Goal: Task Accomplishment & Management: Use online tool/utility

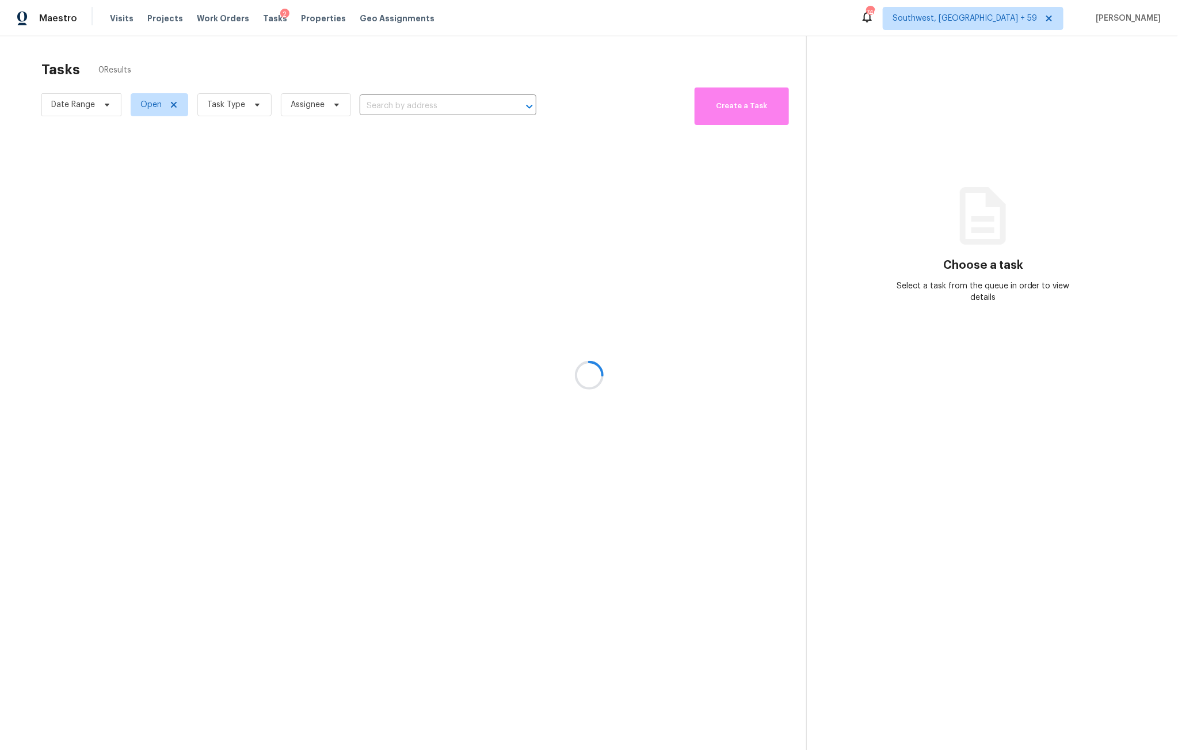
click at [1012, 18] on div at bounding box center [589, 375] width 1178 height 750
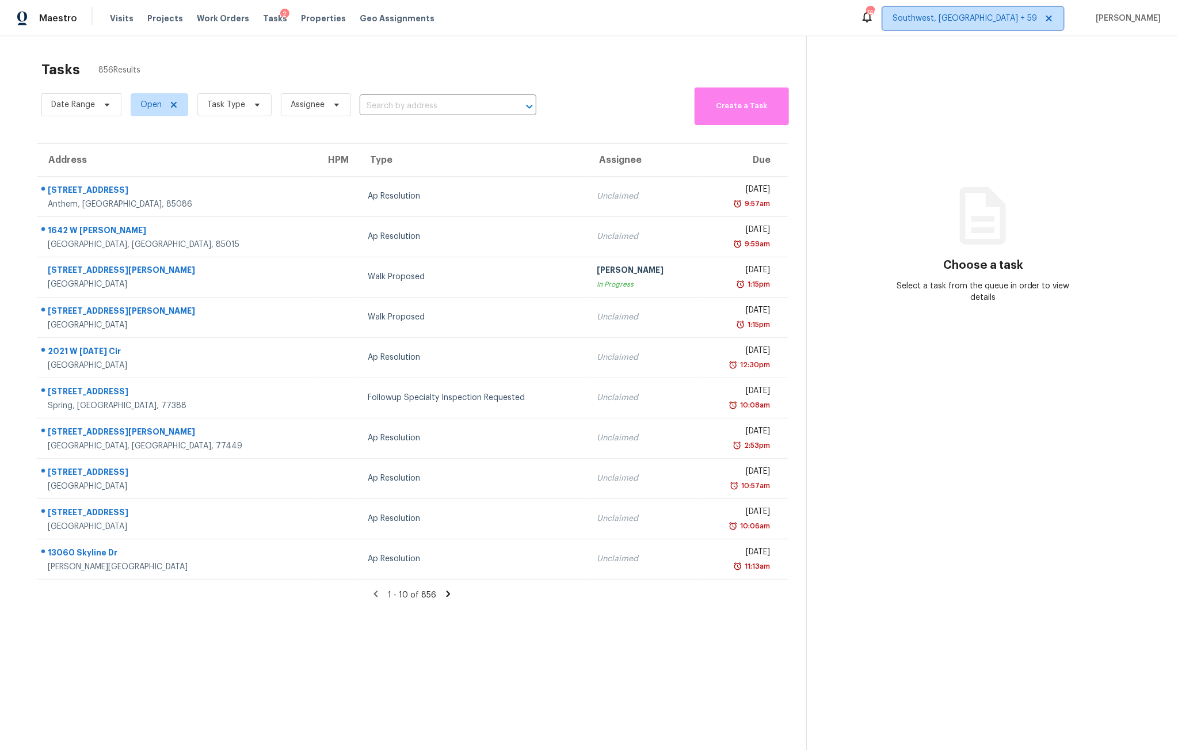
click at [1005, 19] on span "Southwest, [GEOGRAPHIC_DATA] + 59" at bounding box center [965, 19] width 144 height 12
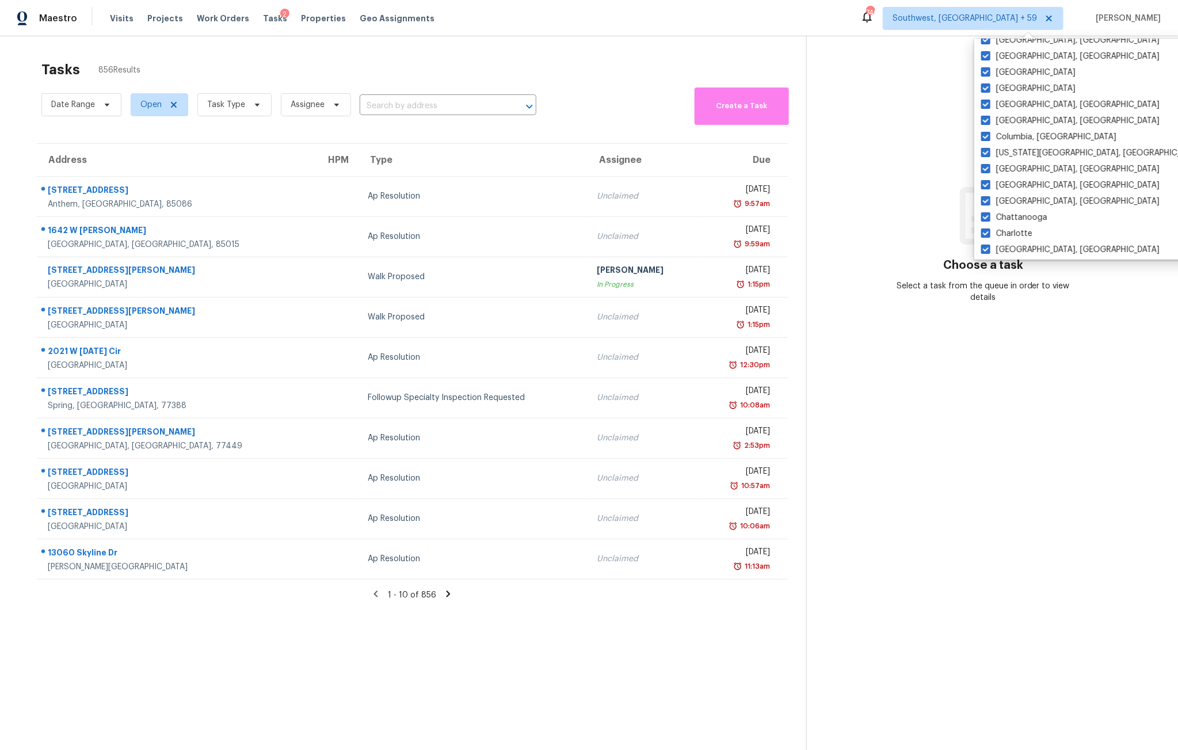
scroll to position [770, 0]
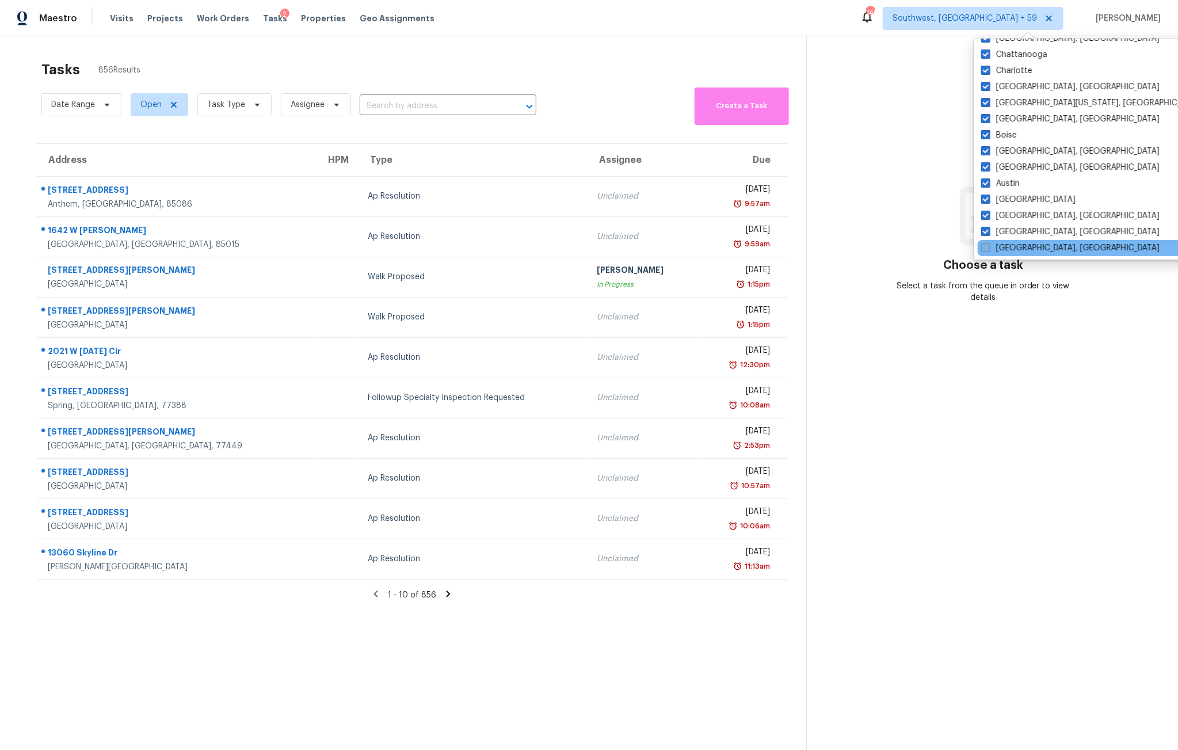
click at [984, 245] on span at bounding box center [985, 247] width 9 height 9
click at [984, 245] on input "[GEOGRAPHIC_DATA], [GEOGRAPHIC_DATA]" at bounding box center [984, 245] width 7 height 7
checkbox input "true"
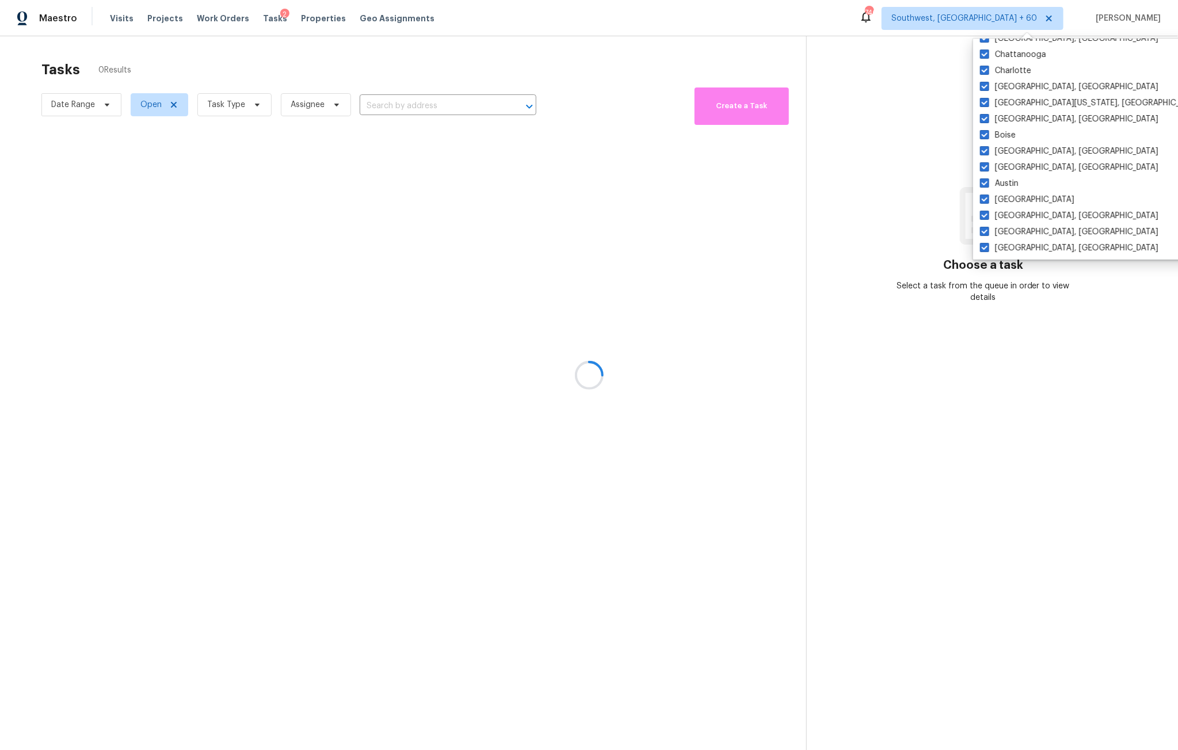
click at [636, 93] on div at bounding box center [589, 375] width 1178 height 750
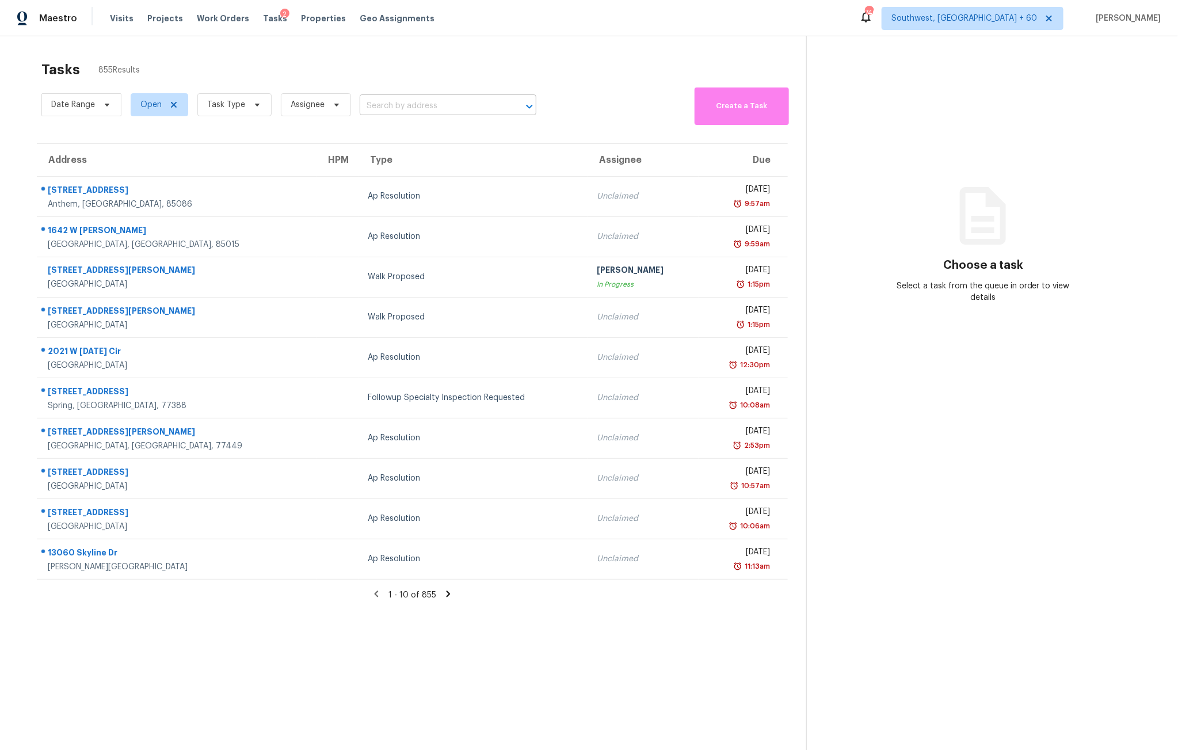
click at [394, 111] on input "text" at bounding box center [432, 106] width 144 height 18
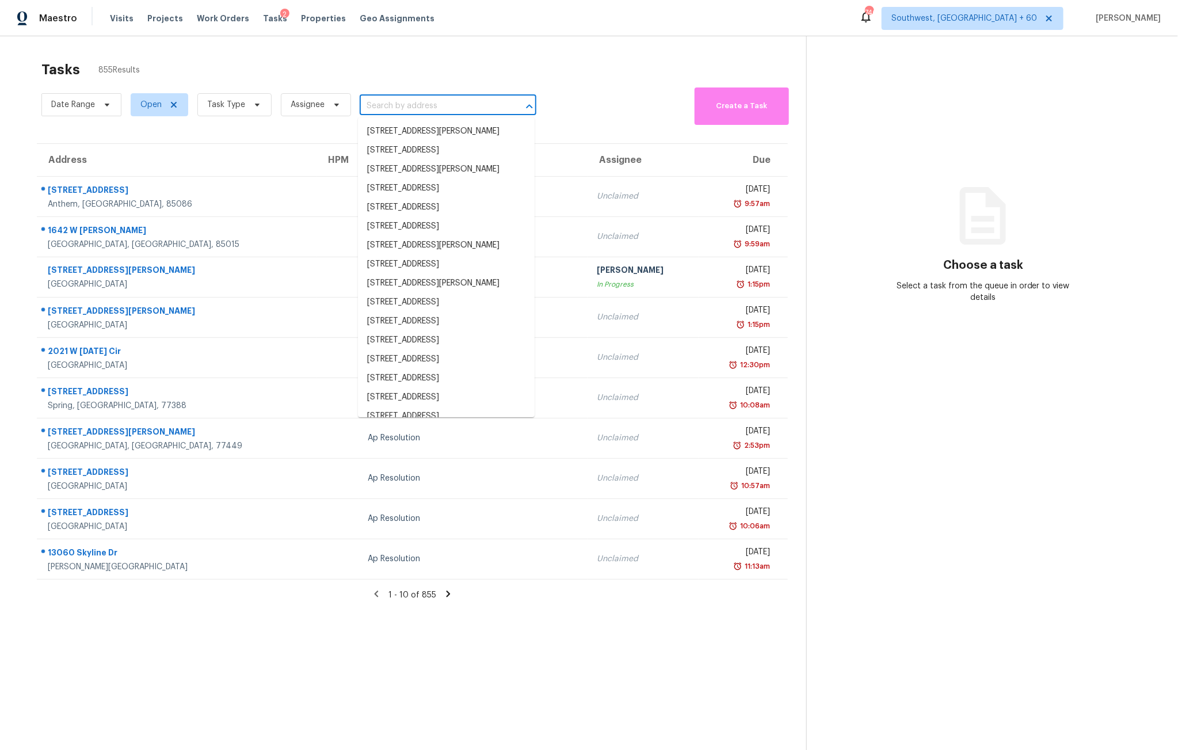
paste input "[STREET_ADDRESS]"
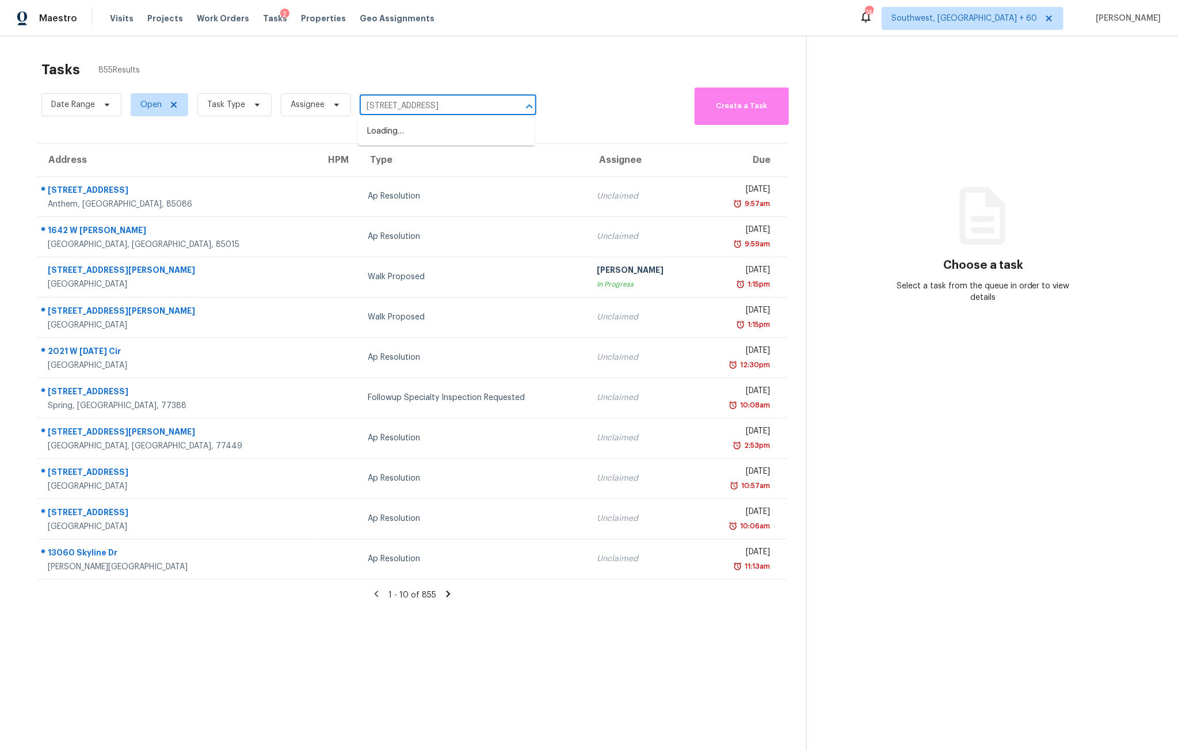
type input "1301 Raleigh Path Rd, Denton, TX 76208"
click at [398, 136] on li "1301 Raleigh Path Rd, Denton, TX 76208" at bounding box center [446, 131] width 177 height 19
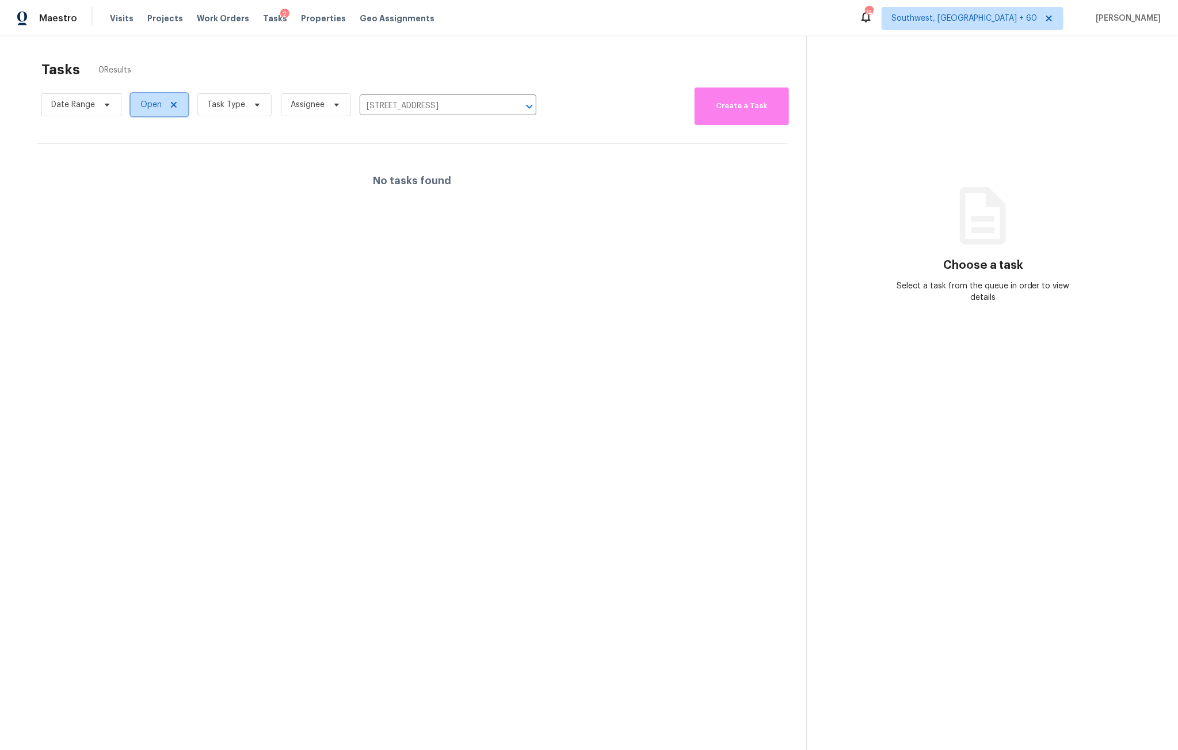
click at [147, 104] on span "Open" at bounding box center [150, 105] width 21 height 12
click at [142, 155] on span at bounding box center [142, 152] width 9 height 9
click at [142, 155] on input "Closed" at bounding box center [141, 151] width 7 height 7
checkbox input "true"
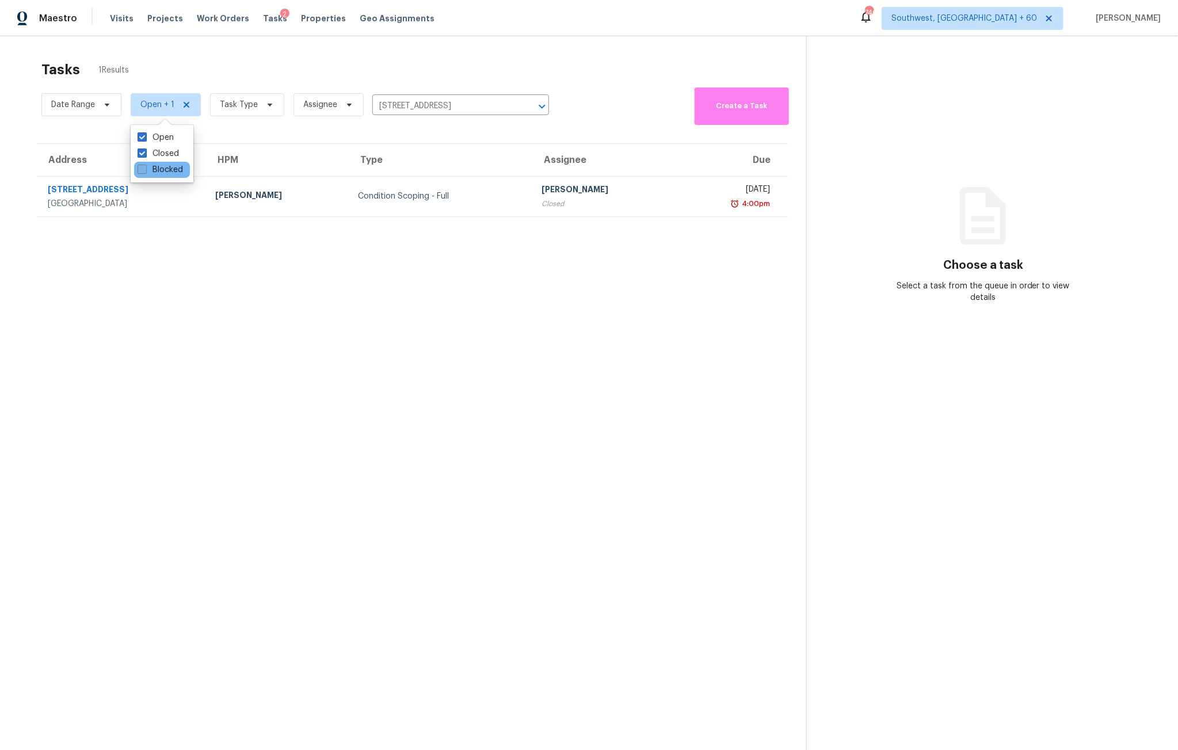
click at [143, 166] on span at bounding box center [142, 169] width 9 height 9
click at [143, 166] on input "Blocked" at bounding box center [141, 167] width 7 height 7
checkbox input "true"
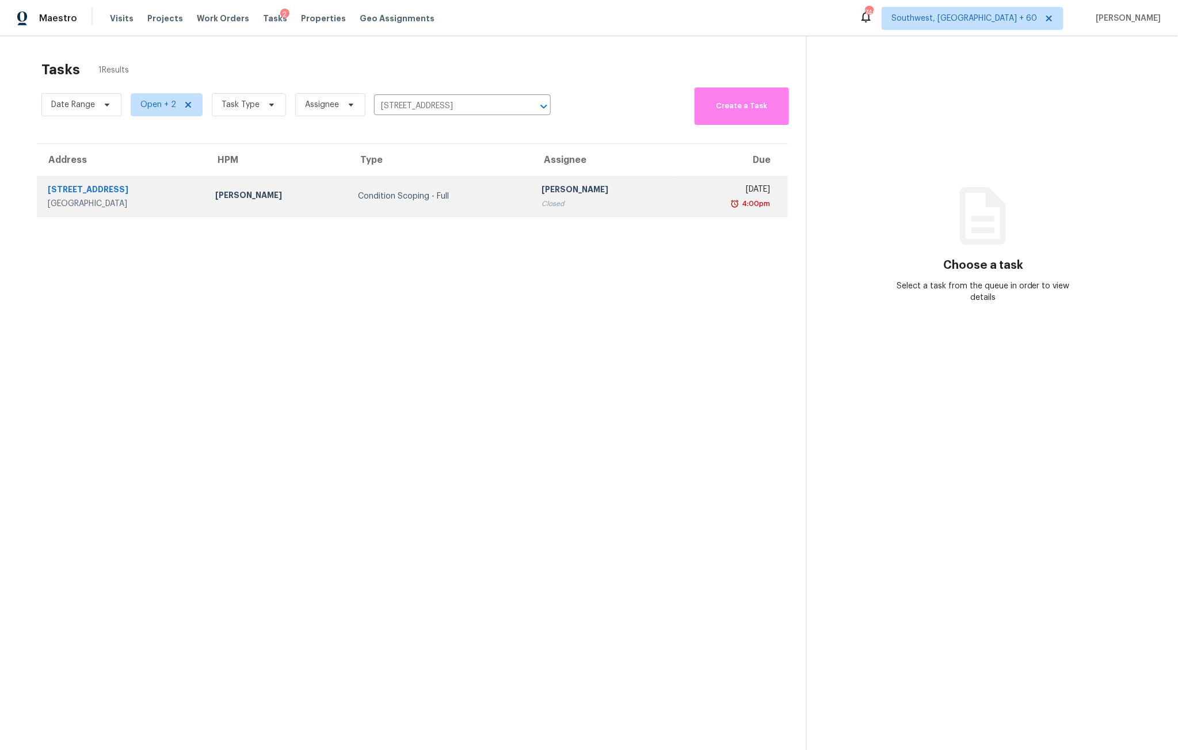
click at [331, 194] on div "Spencer Kleintop" at bounding box center [277, 196] width 125 height 14
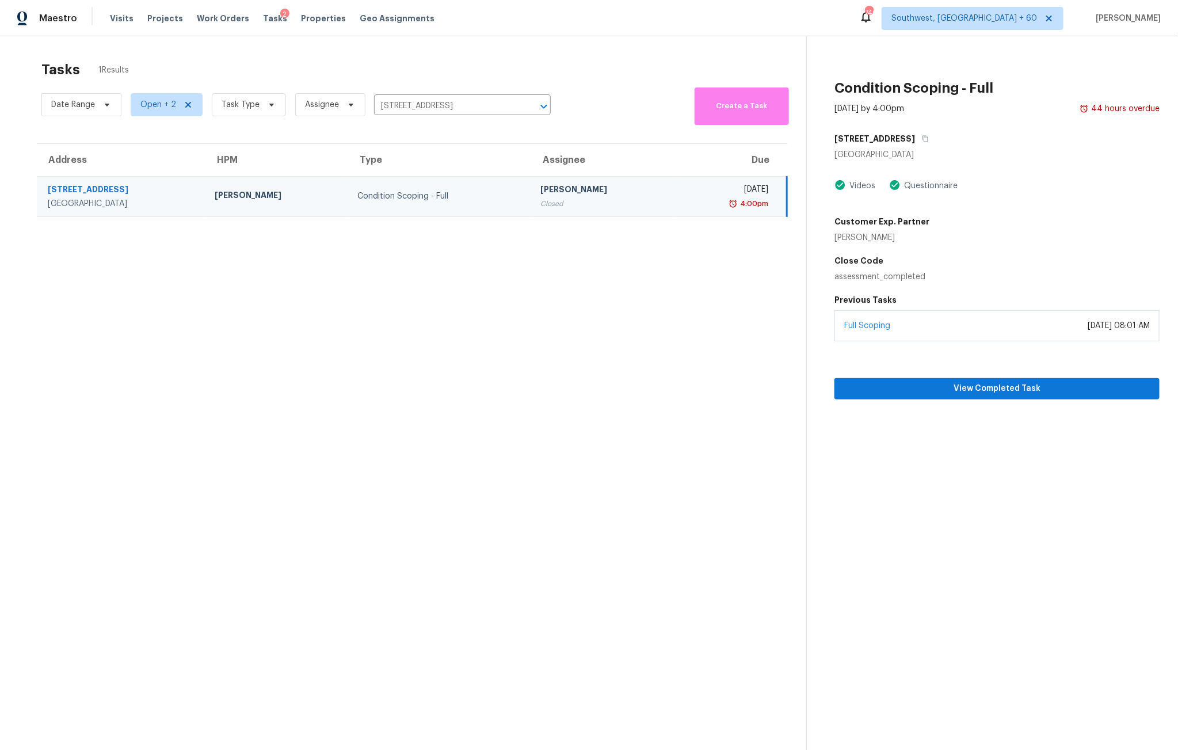
click at [1107, 189] on div "Videos Questionnaire" at bounding box center [996, 186] width 325 height 14
click at [963, 394] on span "View Completed Task" at bounding box center [997, 389] width 307 height 14
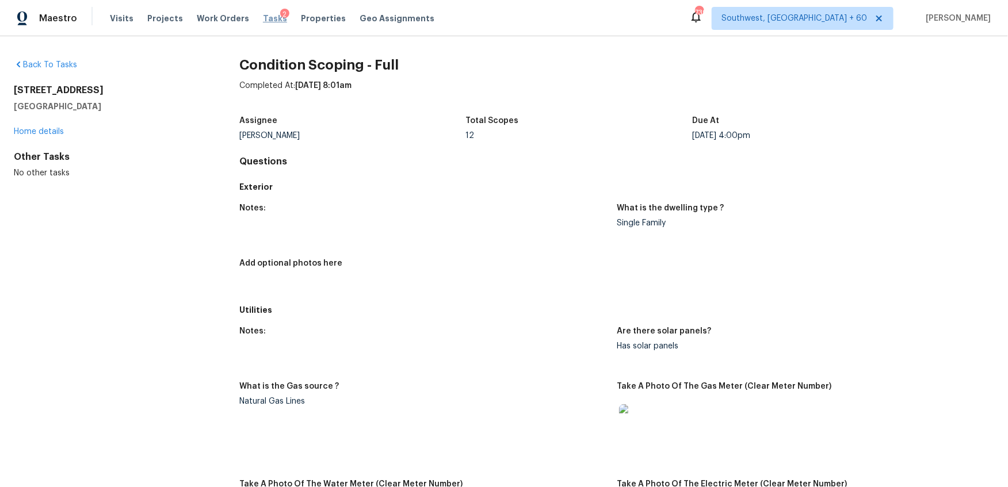
click at [263, 15] on span "Tasks" at bounding box center [275, 18] width 24 height 8
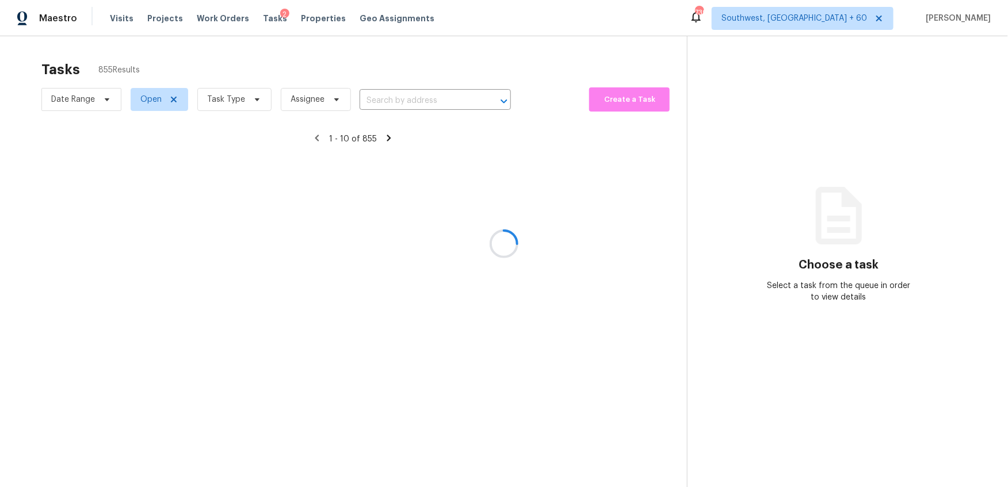
click at [225, 104] on div at bounding box center [504, 243] width 1008 height 487
click at [234, 101] on div at bounding box center [504, 243] width 1008 height 487
click at [249, 77] on div at bounding box center [504, 243] width 1008 height 487
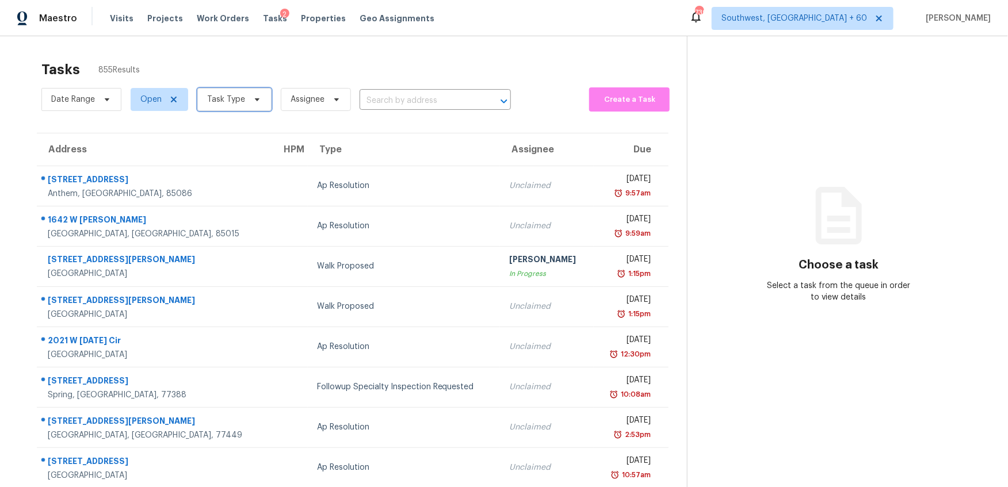
click at [221, 97] on span "Task Type" at bounding box center [226, 100] width 38 height 12
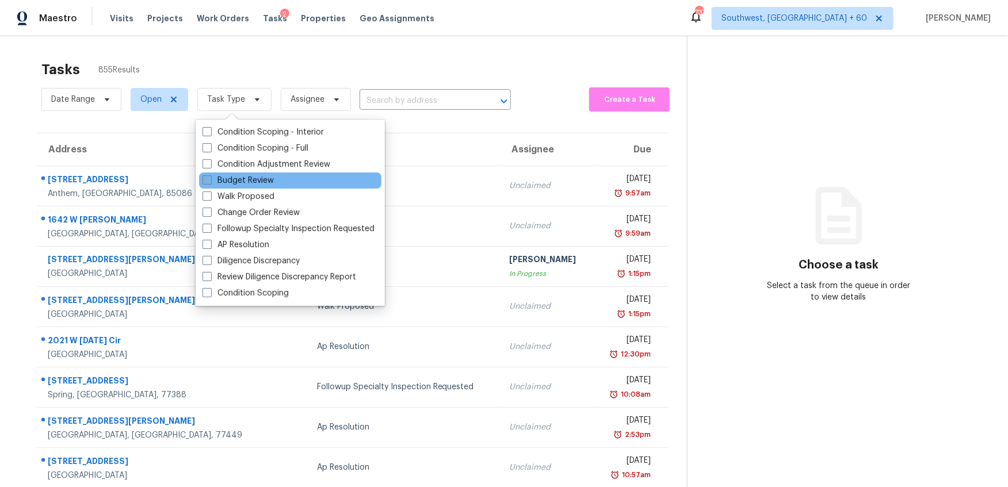
click at [250, 177] on label "Budget Review" at bounding box center [238, 181] width 71 height 12
click at [210, 177] on input "Budget Review" at bounding box center [206, 178] width 7 height 7
checkbox input "true"
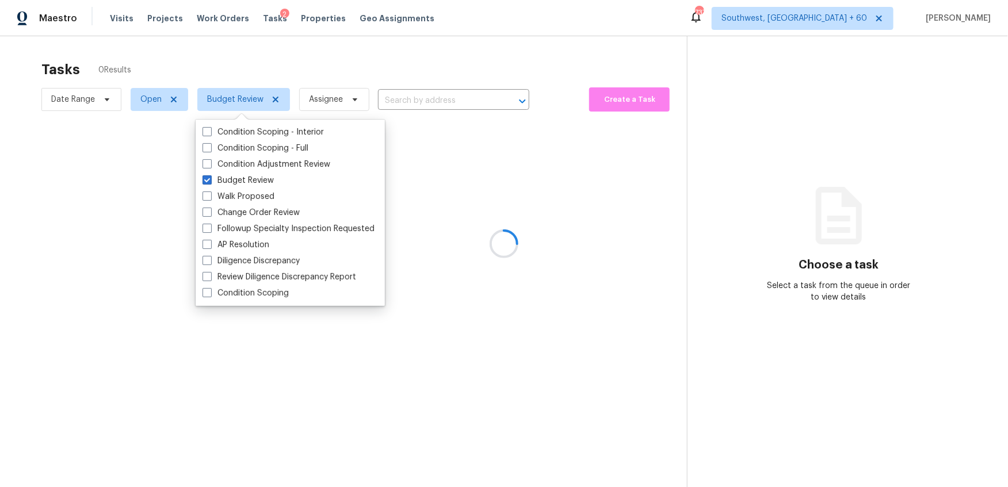
click at [240, 69] on div at bounding box center [504, 243] width 1008 height 487
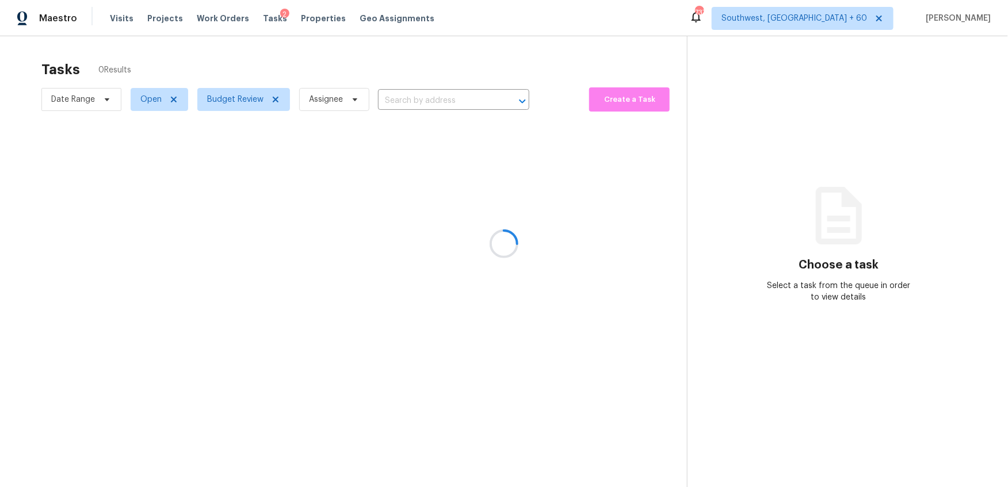
click at [137, 91] on div at bounding box center [504, 243] width 1008 height 487
click at [137, 92] on div at bounding box center [504, 243] width 1008 height 487
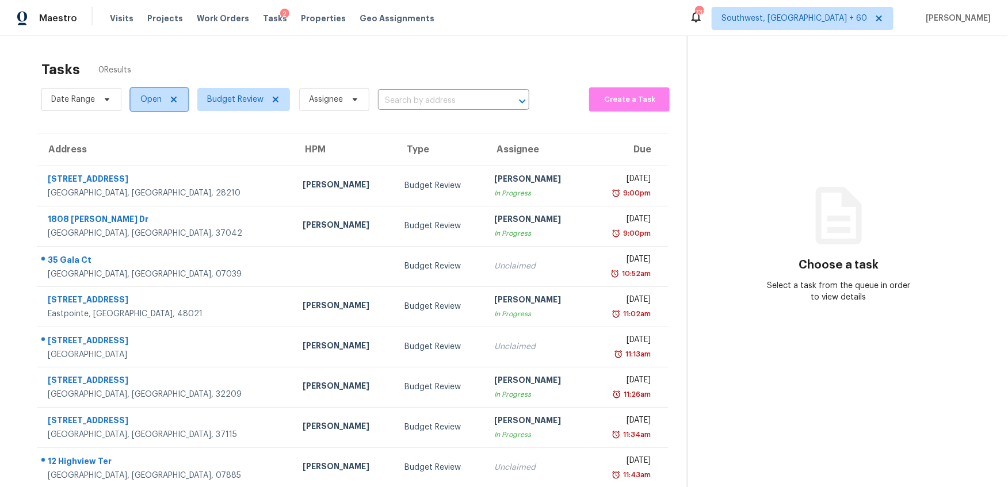
click at [140, 96] on span "Open" at bounding box center [150, 100] width 21 height 12
click at [153, 147] on label "Closed" at bounding box center [157, 149] width 41 height 12
click at [144, 147] on input "Closed" at bounding box center [140, 146] width 7 height 7
checkbox input "true"
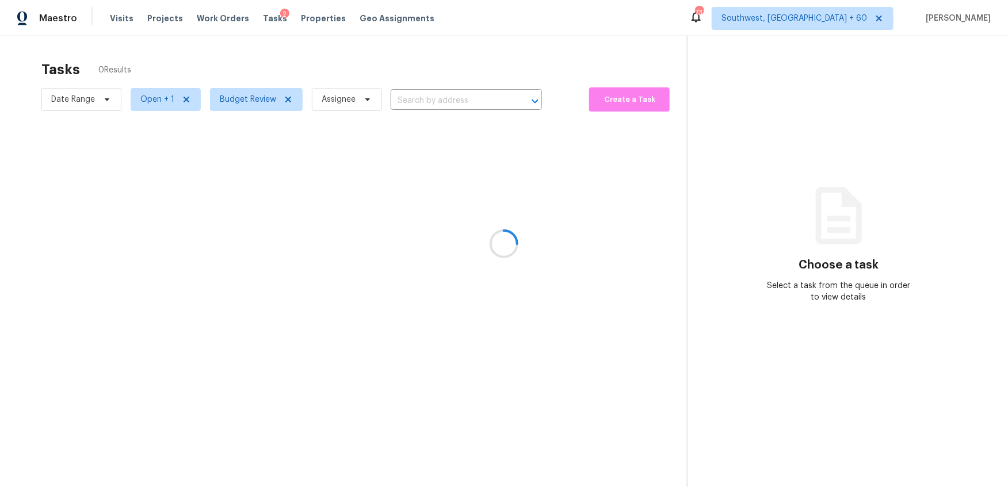
click at [264, 67] on div at bounding box center [504, 243] width 1008 height 487
click at [447, 100] on div at bounding box center [504, 243] width 1008 height 487
click at [446, 99] on div at bounding box center [504, 243] width 1008 height 487
click at [438, 99] on div at bounding box center [504, 243] width 1008 height 487
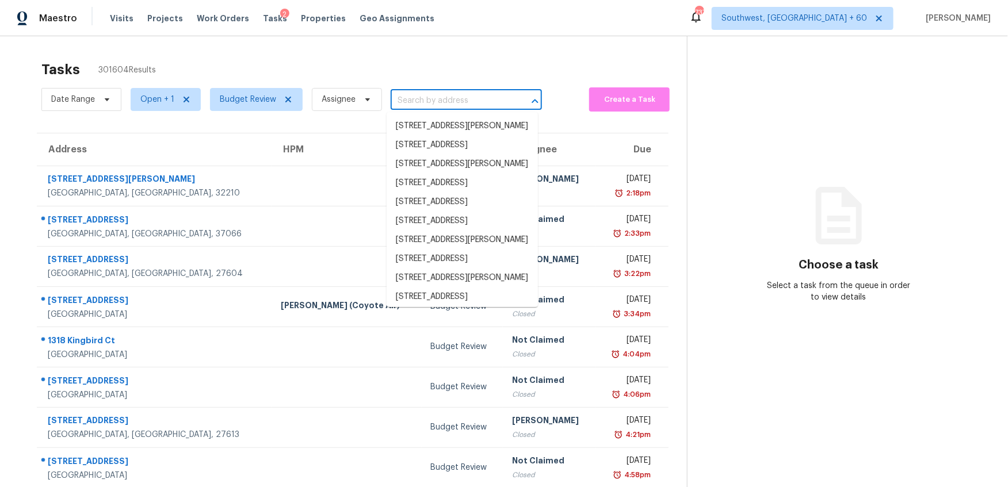
click at [438, 99] on input "text" at bounding box center [450, 101] width 119 height 18
paste input "2415d237-23e3-49c3-a13e-2c995d21453c"
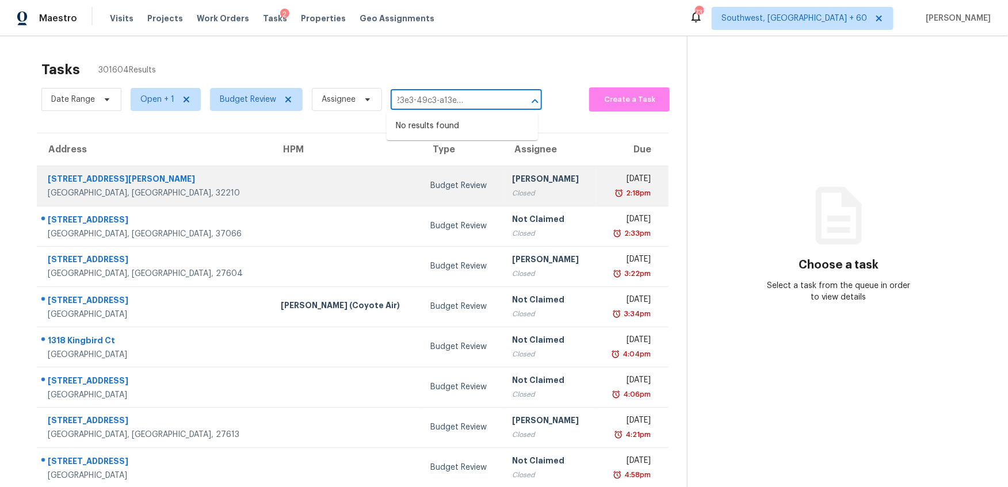
type input "2415d237-23e3-49c3-a13e-2c995d21453c"
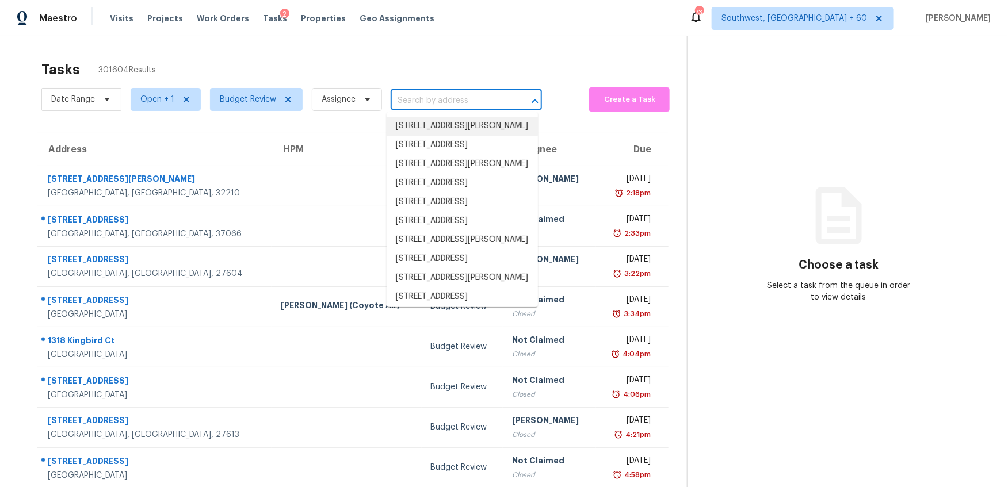
paste input "1301 Raleigh Path Rd, Denton, TX 76208"
type input "1301 Raleigh Path Rd, Denton, TX 76208"
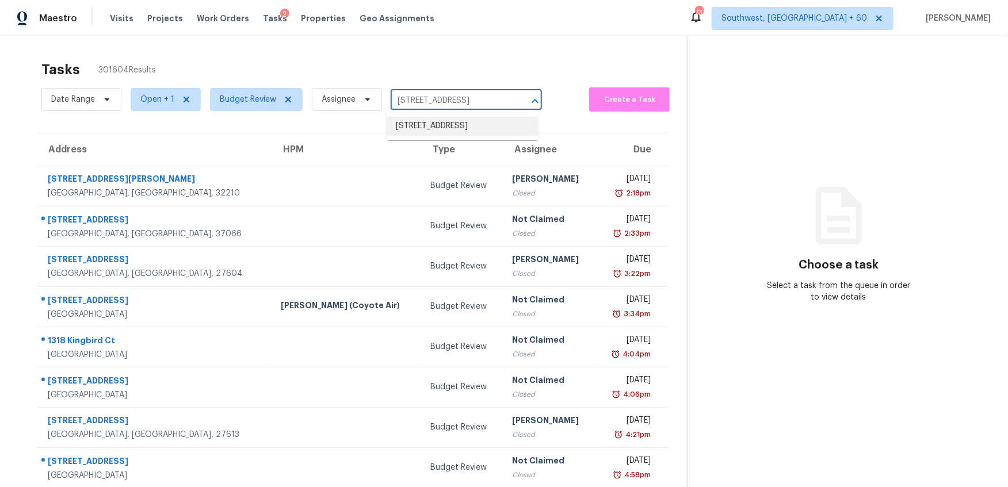
click at [447, 130] on li "1301 Raleigh Path Rd, Denton, TX 76208" at bounding box center [462, 126] width 151 height 19
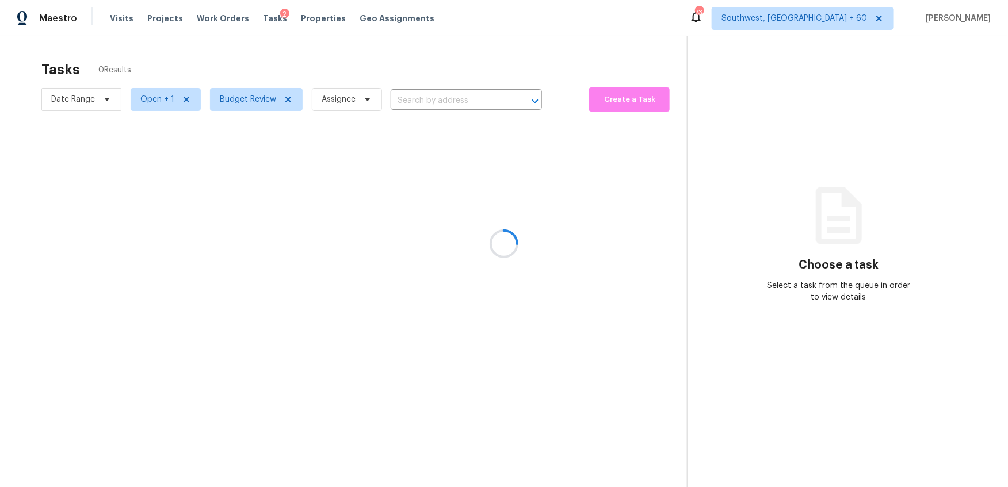
type input "1301 Raleigh Path Rd, Denton, TX 76208"
click at [144, 99] on span "Open + 1" at bounding box center [157, 100] width 34 height 12
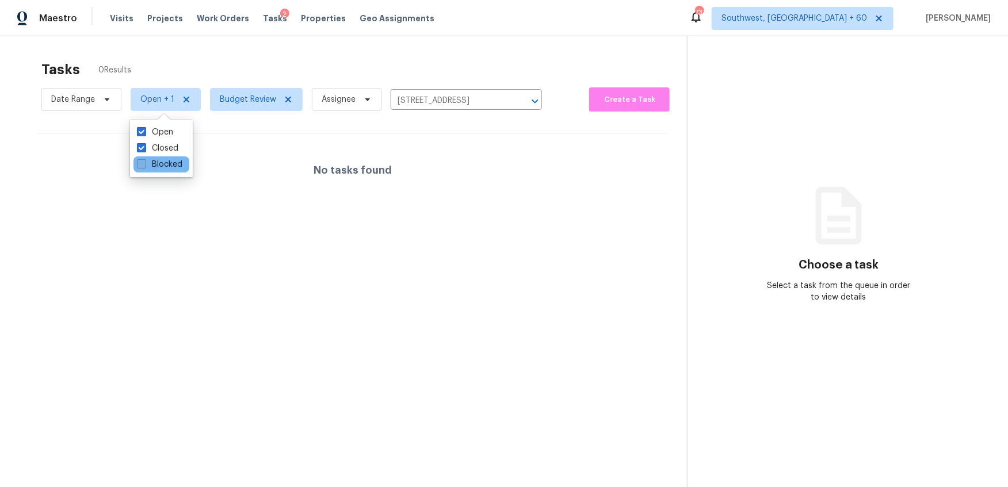
click at [150, 163] on label "Blocked" at bounding box center [159, 165] width 45 height 12
click at [144, 163] on input "Blocked" at bounding box center [140, 162] width 7 height 7
checkbox input "true"
click at [859, 11] on span "Southwest, [GEOGRAPHIC_DATA] + 60" at bounding box center [803, 18] width 182 height 23
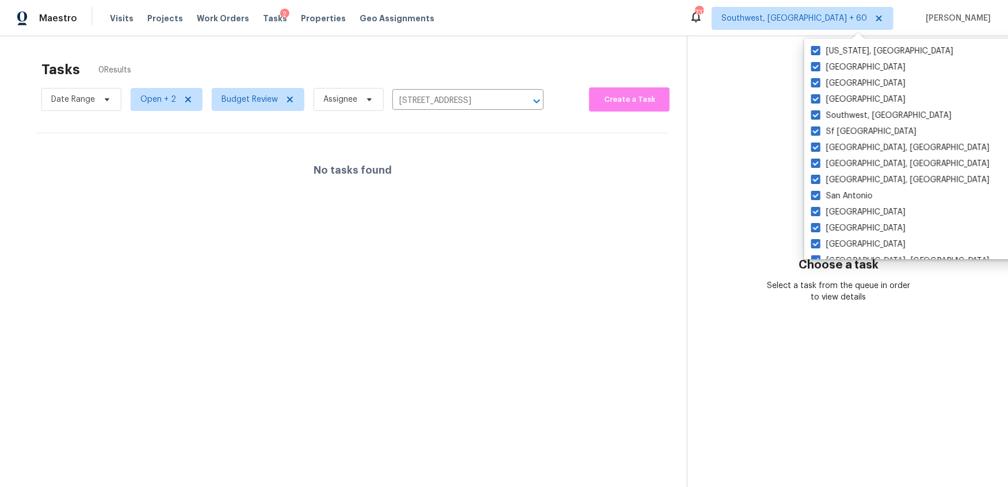
click at [546, 52] on div "Tasks 0 Results Date Range Open + 2 Budget Review Assignee 1301 Raleigh Path Rd…" at bounding box center [504, 279] width 1008 height 487
